Goal: Transaction & Acquisition: Purchase product/service

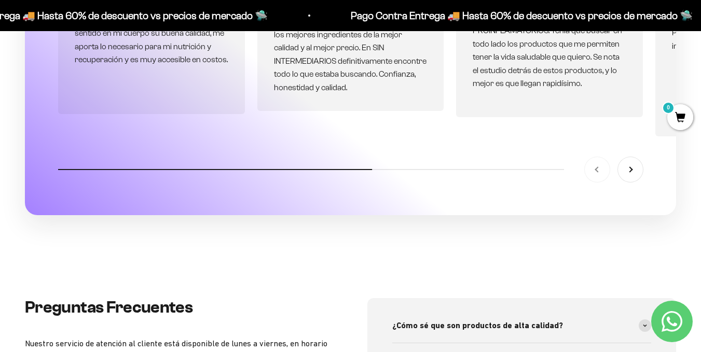
scroll to position [3027, 0]
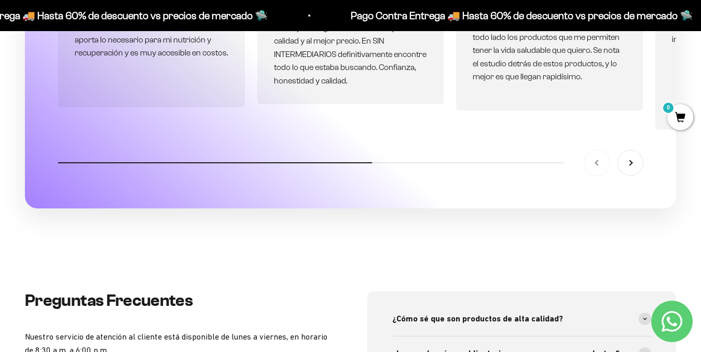
drag, startPoint x: 708, startPoint y: 20, endPoint x: 708, endPoint y: 264, distance: 243.8
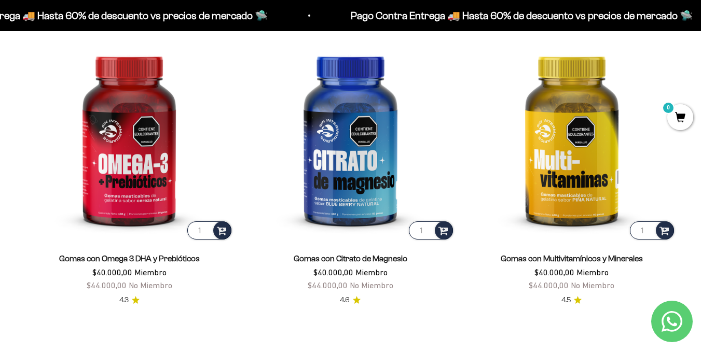
scroll to position [1303, 0]
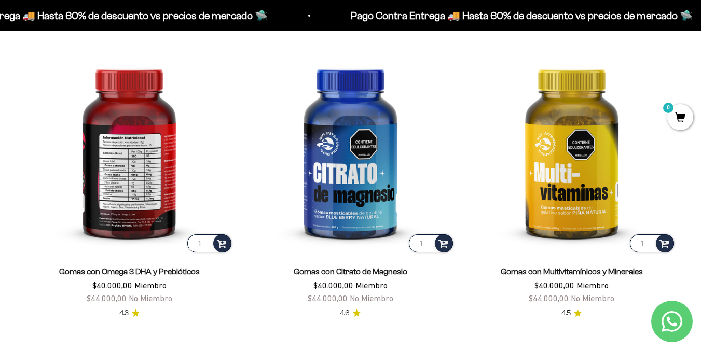
click at [131, 188] on img at bounding box center [129, 150] width 209 height 209
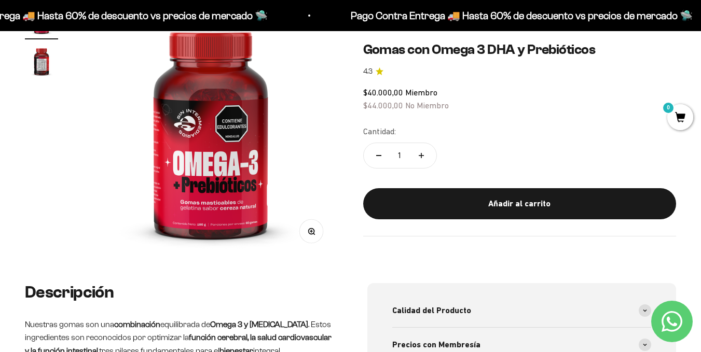
click at [224, 179] on img at bounding box center [210, 130] width 255 height 255
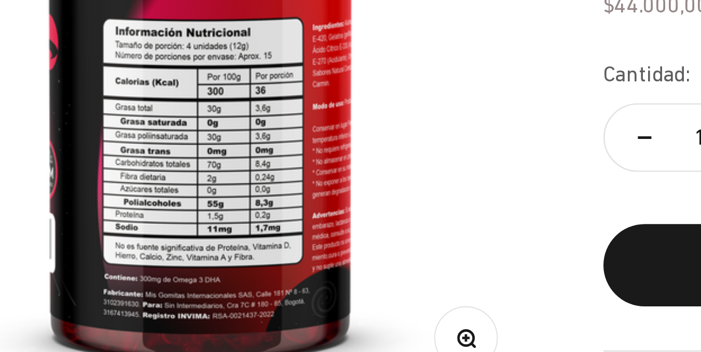
click at [260, 162] on img at bounding box center [211, 130] width 255 height 255
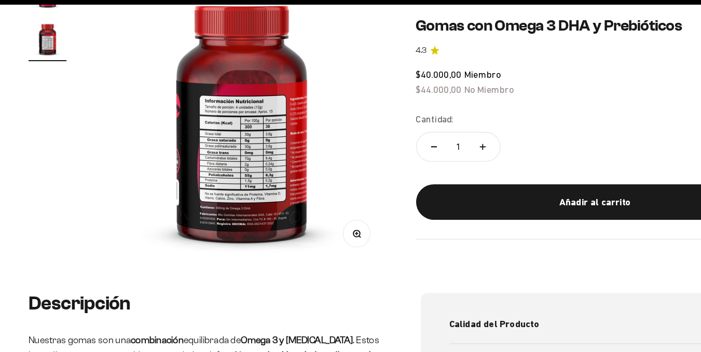
click at [275, 140] on img at bounding box center [211, 130] width 255 height 255
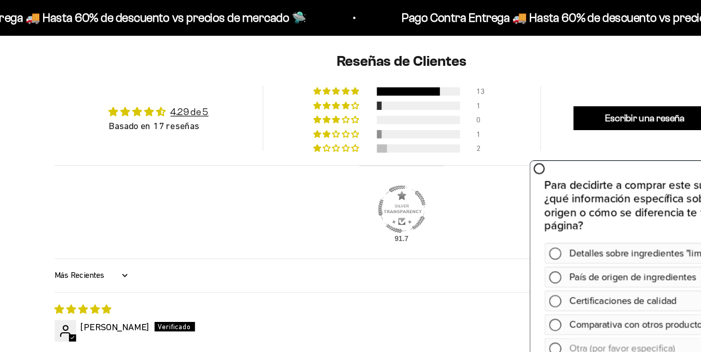
scroll to position [672, 0]
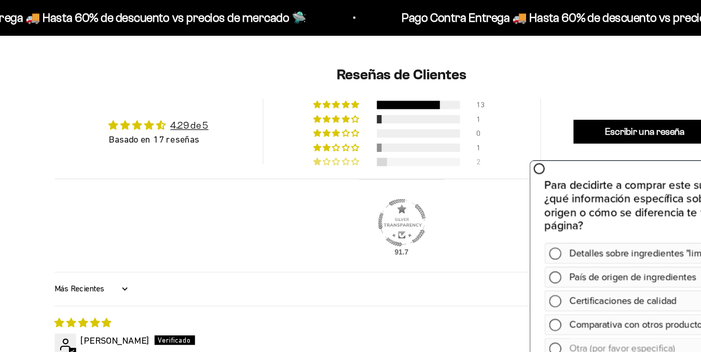
click at [360, 139] on div at bounding box center [365, 141] width 73 height 7
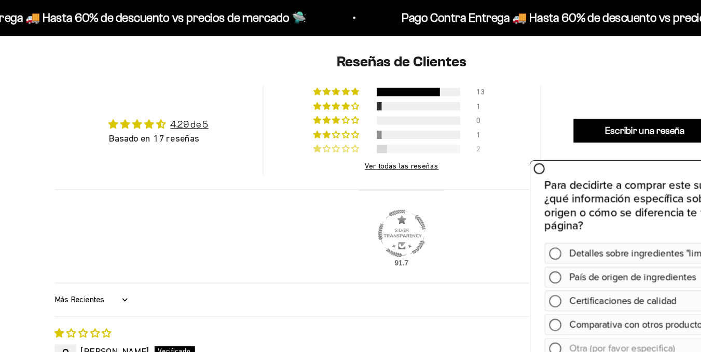
scroll to position [666, 0]
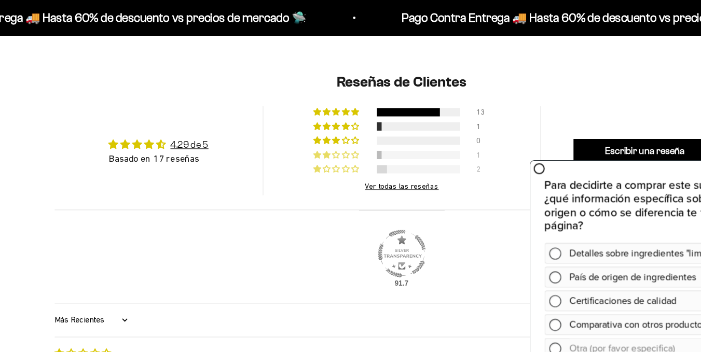
click at [336, 133] on div at bounding box center [365, 135] width 73 height 7
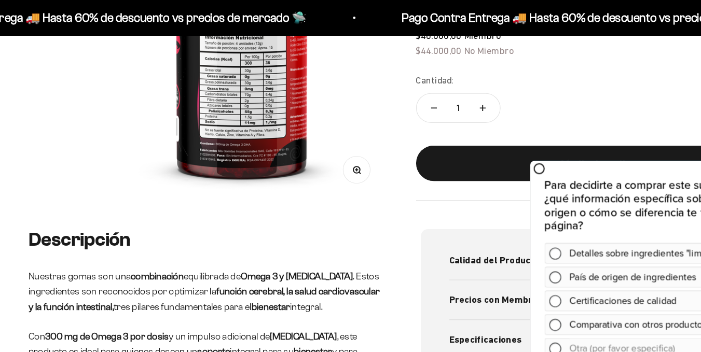
scroll to position [0, 0]
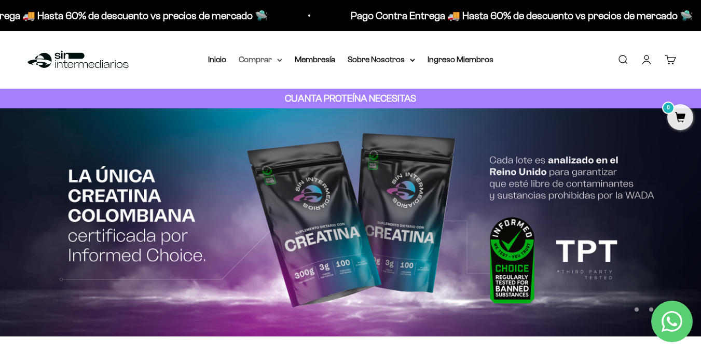
click at [278, 59] on icon at bounding box center [280, 60] width 4 height 2
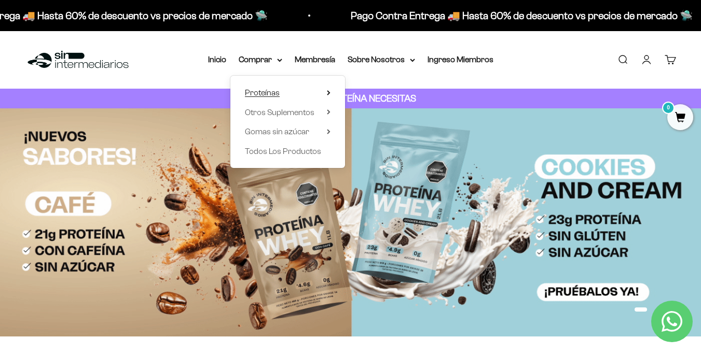
click at [309, 89] on summary "Proteínas" at bounding box center [288, 92] width 86 height 13
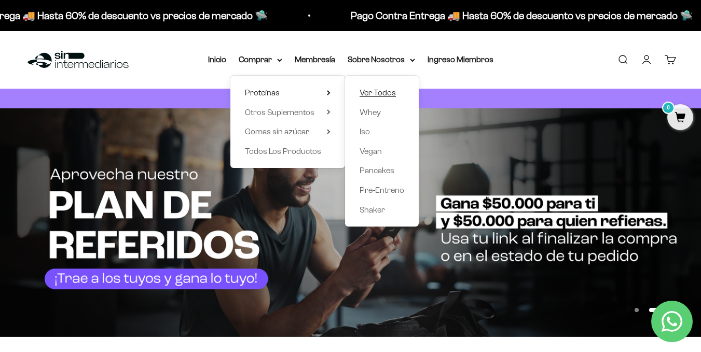
click at [381, 92] on span "Ver Todos" at bounding box center [378, 92] width 36 height 9
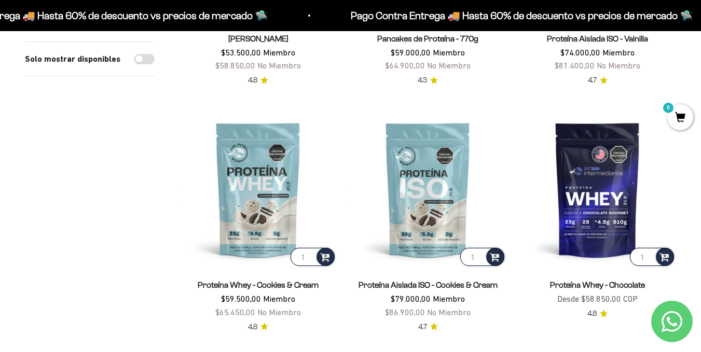
scroll to position [296, 0]
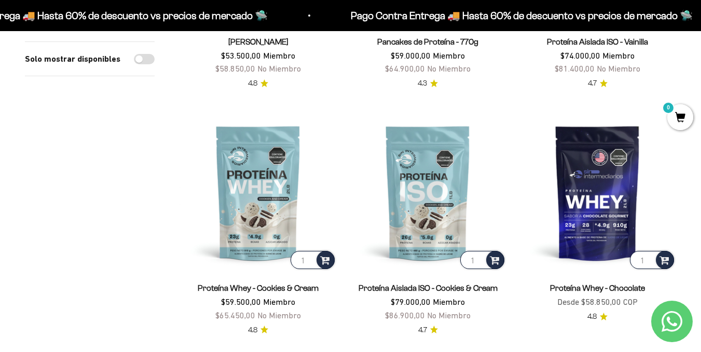
drag, startPoint x: 708, startPoint y: 47, endPoint x: 708, endPoint y: 93, distance: 46.2
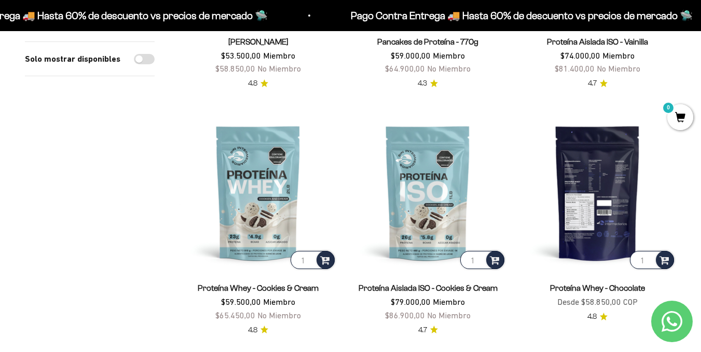
click at [618, 186] on img at bounding box center [597, 192] width 157 height 157
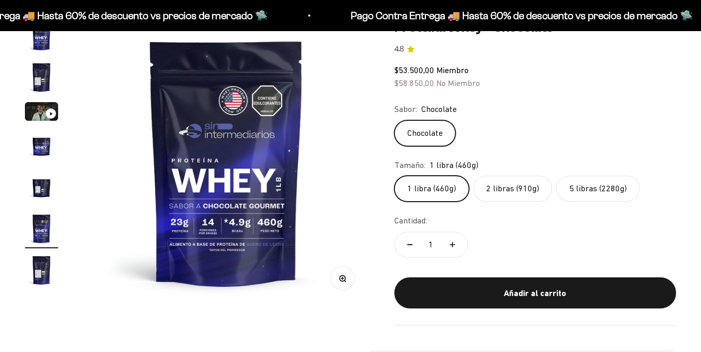
scroll to position [128, 0]
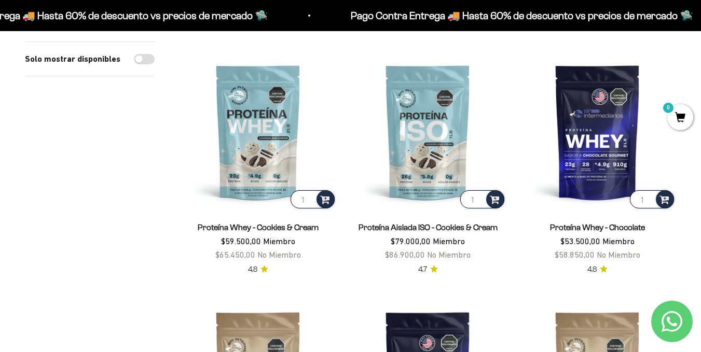
scroll to position [373, 0]
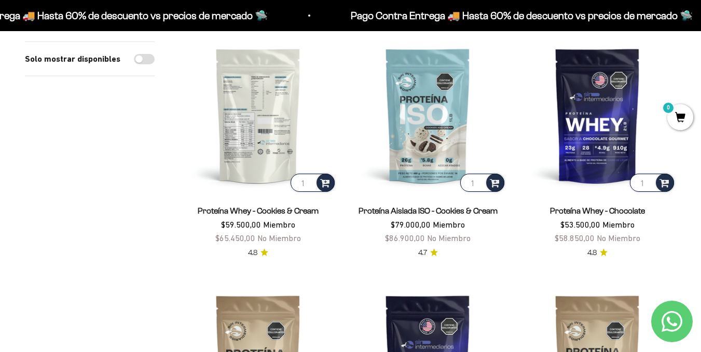
click at [263, 118] on img at bounding box center [258, 115] width 157 height 157
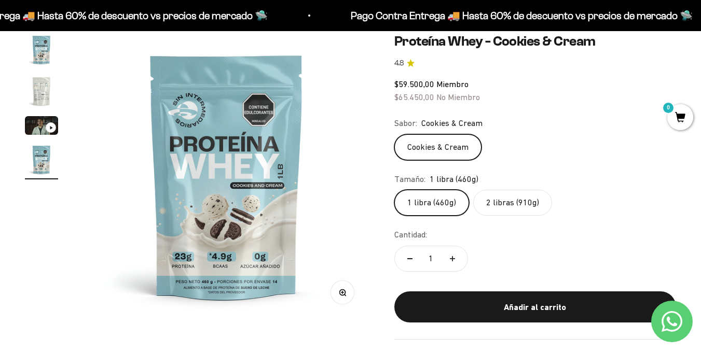
drag, startPoint x: 708, startPoint y: 44, endPoint x: 708, endPoint y: 60, distance: 15.6
click at [509, 199] on label "2 libras (910g)" at bounding box center [512, 203] width 79 height 26
click at [394, 190] on input "2 libras (910g)" at bounding box center [394, 189] width 1 height 1
